Goal: Information Seeking & Learning: Learn about a topic

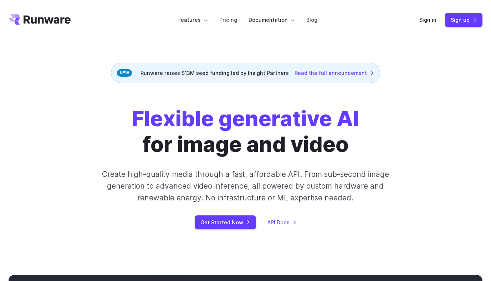
click at [263, 78] on div "Runware raises $13M seed funding led by Insight Partners Read the full announce…" at bounding box center [245, 73] width 269 height 20
click at [264, 72] on div "Runware raises $13M seed funding led by Insight Partners Read the full announce…" at bounding box center [245, 73] width 269 height 20
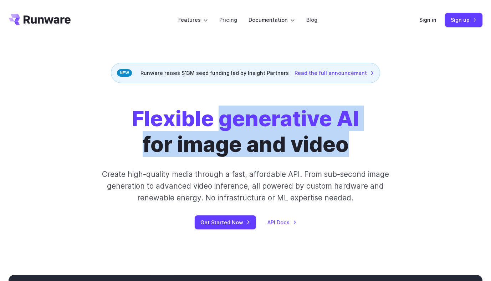
drag, startPoint x: 231, startPoint y: 123, endPoint x: 361, endPoint y: 153, distance: 132.9
click at [361, 153] on div "Flexible generative AI for image and video Create high-quality media through a …" at bounding box center [245, 167] width 379 height 123
copy h1 "generative AI for image and video"
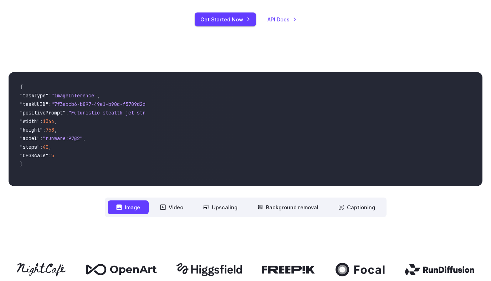
scroll to position [204, 0]
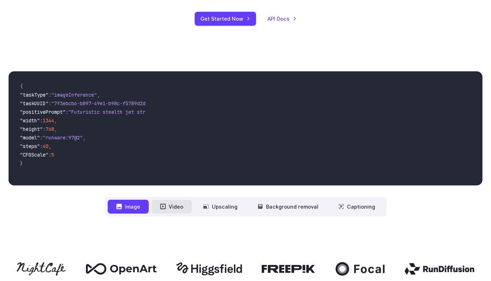
click at [174, 203] on button "Video" at bounding box center [172, 207] width 40 height 14
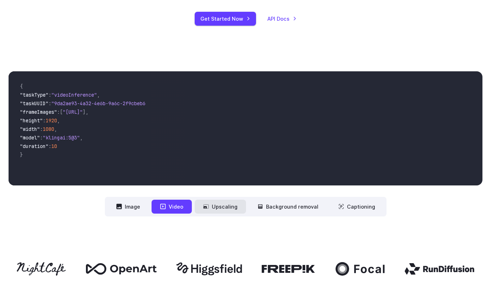
click at [239, 209] on button "Upscaling" at bounding box center [220, 207] width 51 height 14
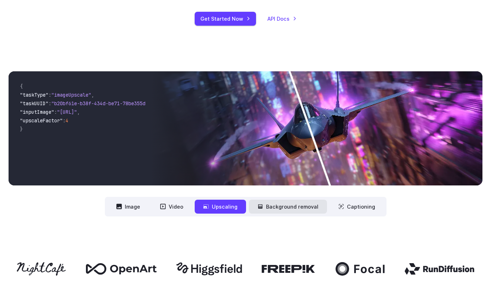
click at [284, 206] on button "Background removal" at bounding box center [288, 207] width 78 height 14
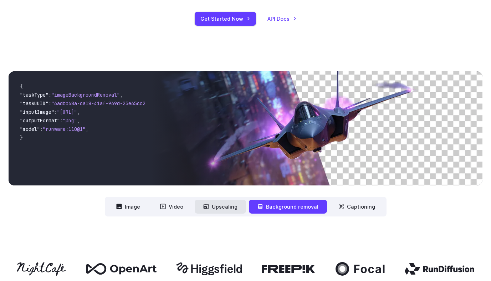
click at [228, 203] on button "Upscaling" at bounding box center [220, 207] width 51 height 14
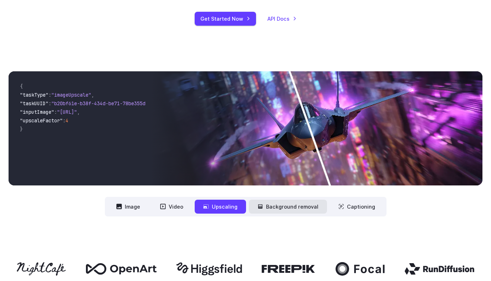
drag, startPoint x: 275, startPoint y: 205, endPoint x: 304, endPoint y: 205, distance: 28.5
click at [275, 205] on button "Background removal" at bounding box center [288, 207] width 78 height 14
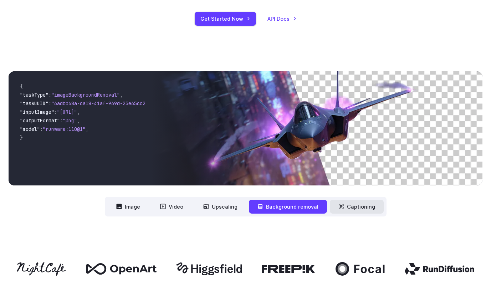
click at [356, 208] on button "Captioning" at bounding box center [357, 207] width 54 height 14
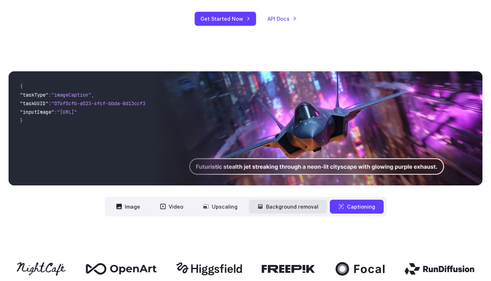
click at [280, 209] on button "Background removal" at bounding box center [288, 207] width 78 height 14
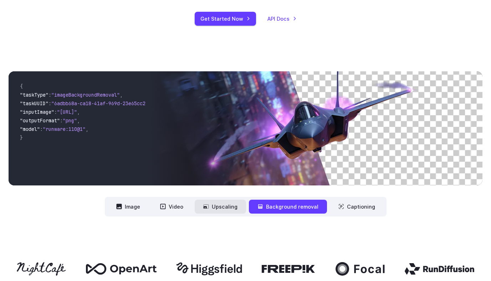
click at [219, 214] on button "Upscaling" at bounding box center [220, 207] width 51 height 14
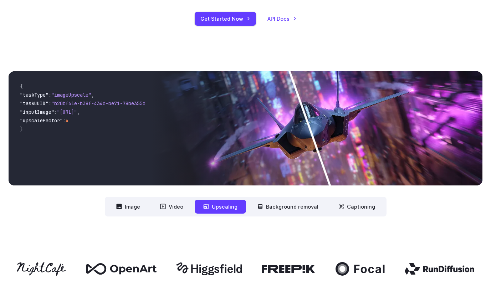
click at [153, 211] on nav "**********" at bounding box center [246, 207] width 282 height 20
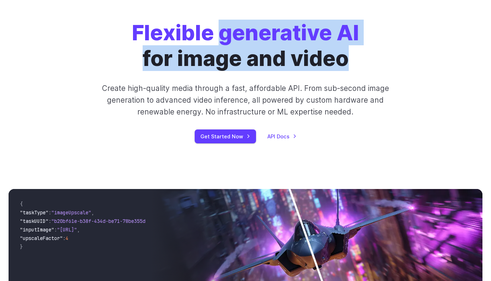
scroll to position [0, 0]
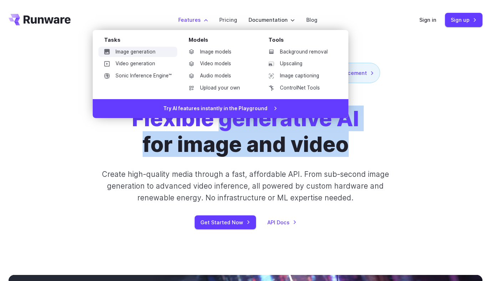
click at [147, 50] on link "Image generation" at bounding box center [137, 52] width 79 height 11
